Goal: Task Accomplishment & Management: Use online tool/utility

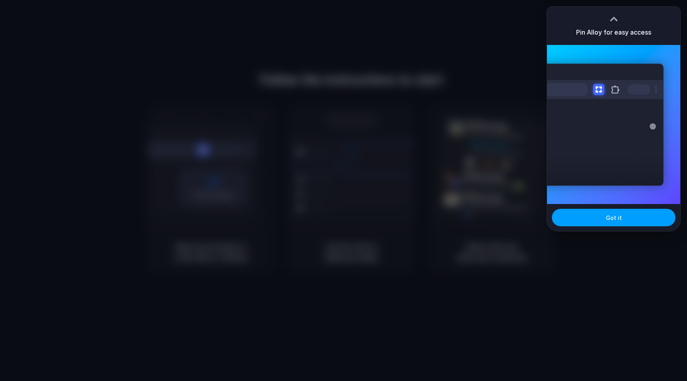
click at [617, 218] on span "Got it" at bounding box center [614, 218] width 16 height 8
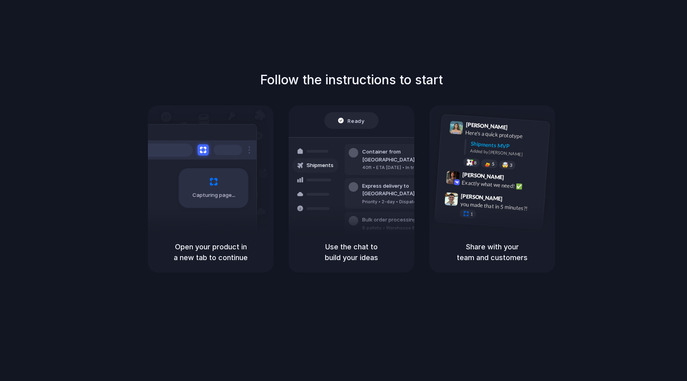
click at [637, 66] on div "Follow the instructions to start Capturing page Open your product in a new tab …" at bounding box center [351, 198] width 703 height 397
click at [315, 44] on div "Follow the instructions to start Capturing page Open your product in a new tab …" at bounding box center [351, 198] width 703 height 397
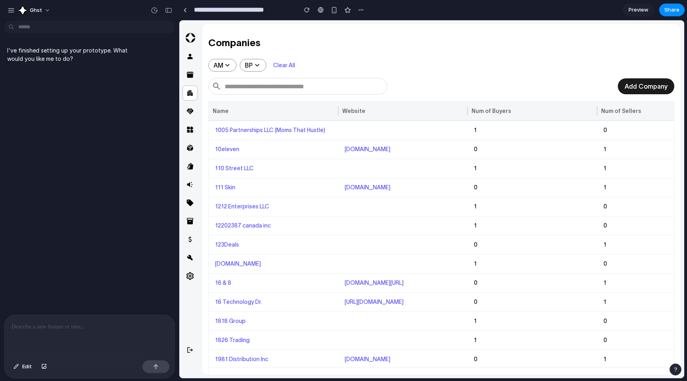
click at [117, 283] on div "I've finished setting up your prototype. What would you like me to do?" at bounding box center [87, 169] width 174 height 291
click at [42, 8] on button "ghst" at bounding box center [35, 10] width 39 height 13
click at [48, 177] on div "Settings Invite members Change theme Sign out" at bounding box center [343, 190] width 687 height 381
click at [54, 175] on div "I've finished setting up your prototype. What would you like me to do?" at bounding box center [87, 169] width 174 height 291
click at [187, 74] on icon at bounding box center [190, 75] width 8 height 8
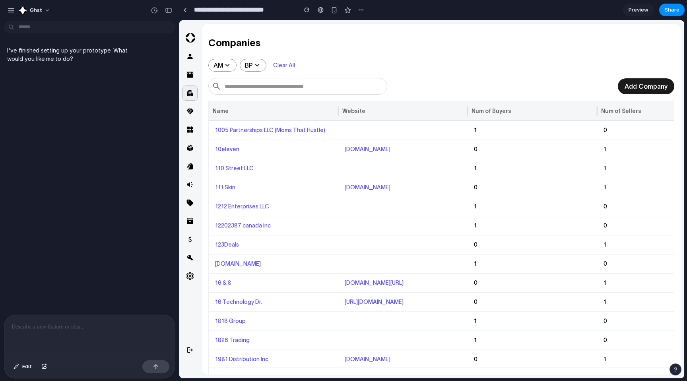
click at [190, 96] on icon at bounding box center [190, 93] width 8 height 8
click at [406, 77] on div "AM BP Clear All" at bounding box center [441, 68] width 466 height 19
click at [459, 60] on div "AM BP Clear All" at bounding box center [441, 68] width 466 height 19
click at [191, 222] on icon at bounding box center [190, 221] width 6 height 6
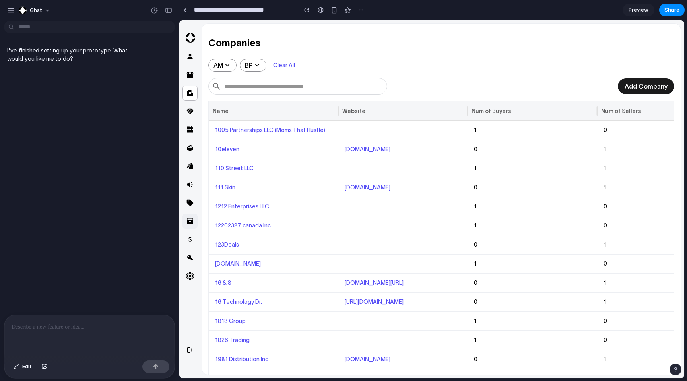
click at [191, 222] on icon at bounding box center [190, 221] width 6 height 6
click at [376, 49] on h2 "Companies" at bounding box center [441, 43] width 466 height 13
click at [377, 48] on h2 "Companies" at bounding box center [441, 43] width 466 height 13
click at [190, 90] on icon at bounding box center [190, 93] width 8 height 8
click at [191, 115] on icon at bounding box center [190, 111] width 8 height 8
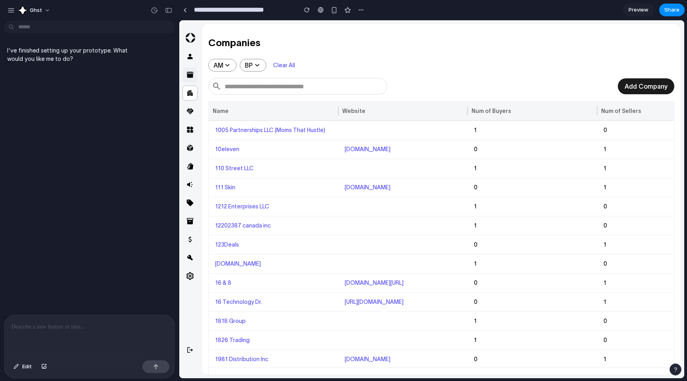
click at [188, 79] on div "Sellers" at bounding box center [190, 74] width 15 height 15
click at [194, 52] on div "Buyers" at bounding box center [190, 56] width 15 height 15
click at [428, 67] on div "AM BP Clear All" at bounding box center [441, 68] width 466 height 19
click at [413, 72] on div "AM BP Clear All" at bounding box center [441, 68] width 466 height 19
